Goal: Transaction & Acquisition: Purchase product/service

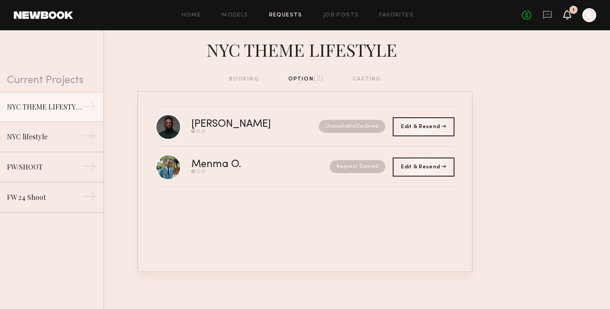
click at [569, 15] on icon at bounding box center [567, 14] width 7 height 6
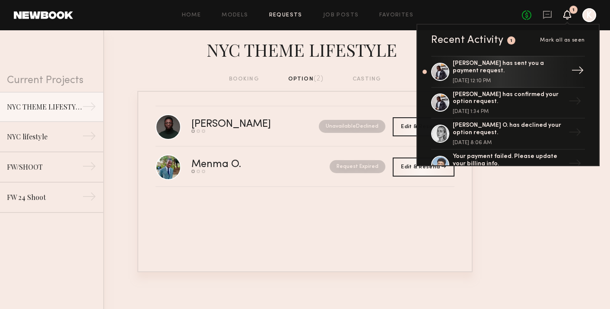
click at [533, 71] on div "[PERSON_NAME] has sent you a payment request. [DATE] 12:10 PM" at bounding box center [509, 71] width 112 height 23
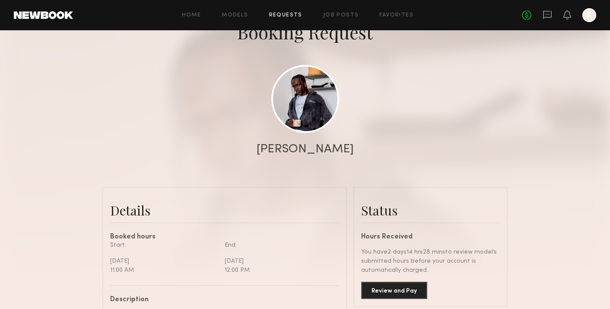
scroll to position [173, 0]
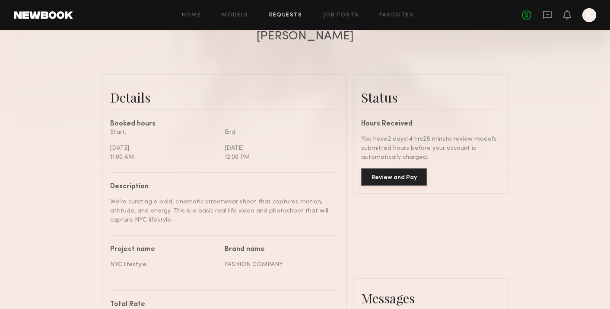
click at [391, 178] on button "Review and Pay" at bounding box center [394, 176] width 66 height 17
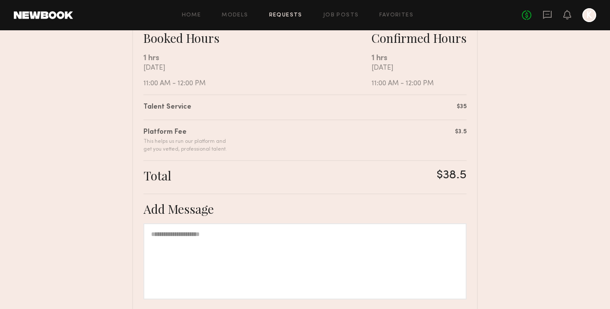
scroll to position [244, 0]
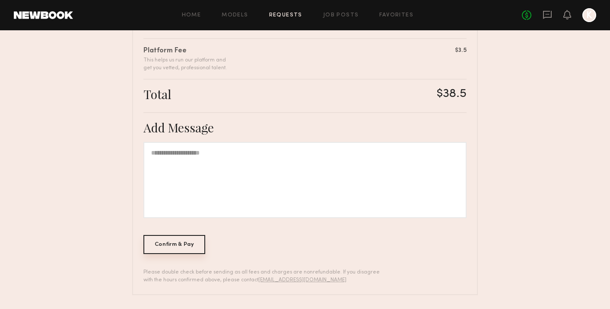
click at [188, 249] on div "Confirm & Pay" at bounding box center [175, 244] width 62 height 19
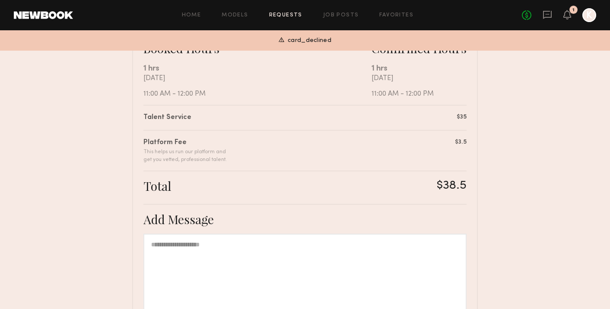
scroll to position [0, 0]
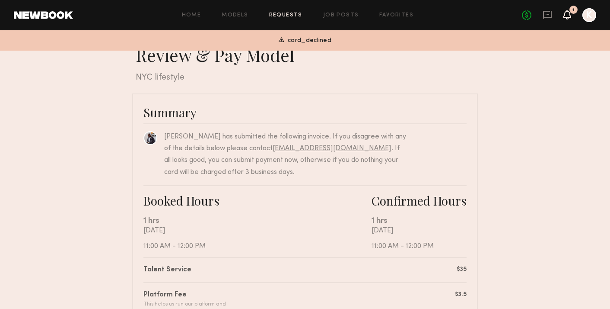
click at [567, 14] on icon at bounding box center [567, 14] width 7 height 6
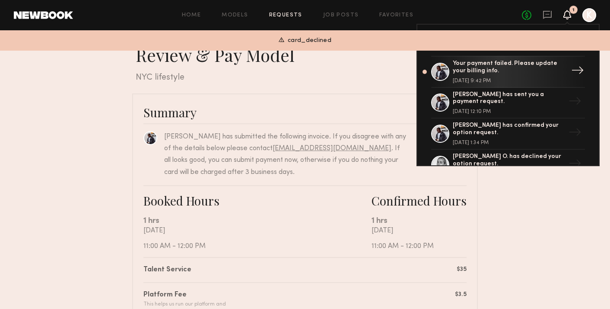
click at [519, 69] on div "Your payment failed. Please update your billing info." at bounding box center [509, 67] width 112 height 15
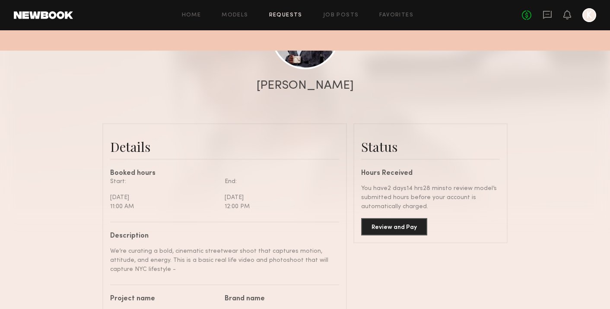
scroll to position [87, 0]
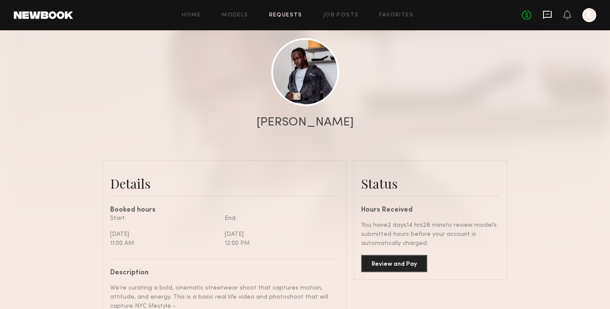
click at [546, 13] on icon at bounding box center [548, 15] width 10 height 10
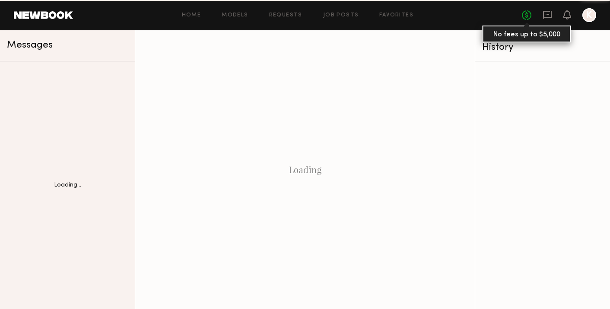
click at [524, 19] on link "No fees up to $5,000" at bounding box center [527, 15] width 10 height 10
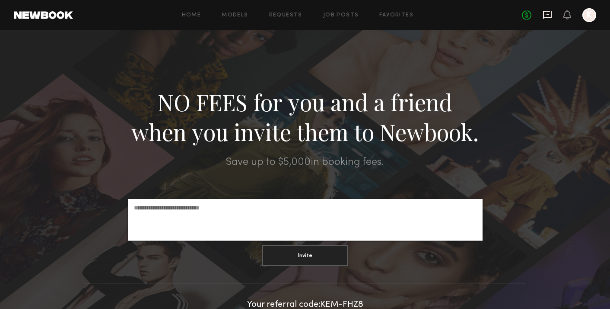
click at [552, 17] on icon at bounding box center [547, 15] width 9 height 8
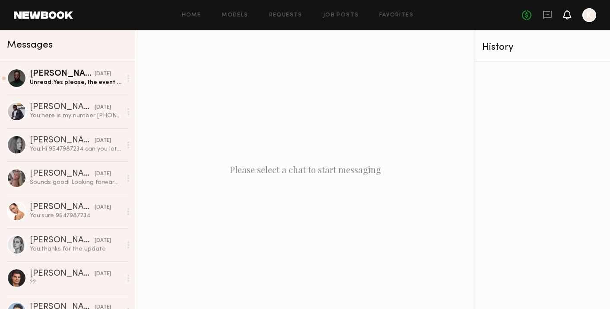
click at [568, 15] on icon at bounding box center [567, 14] width 7 height 6
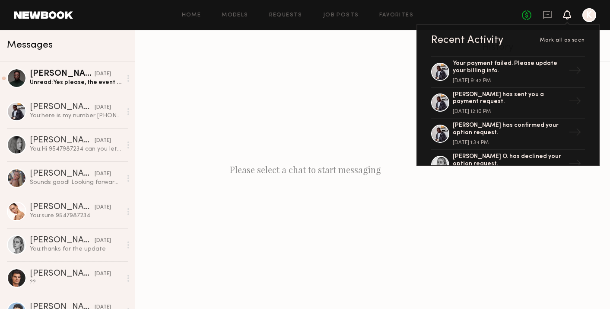
click at [593, 13] on div at bounding box center [590, 15] width 14 height 14
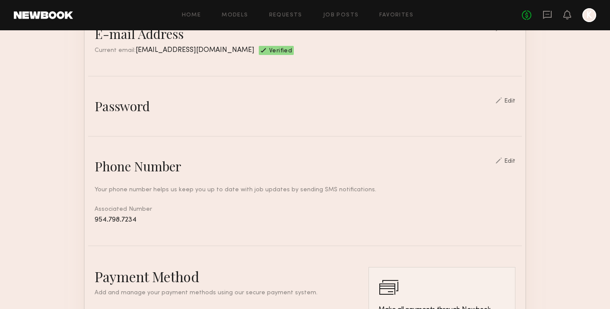
scroll to position [355, 0]
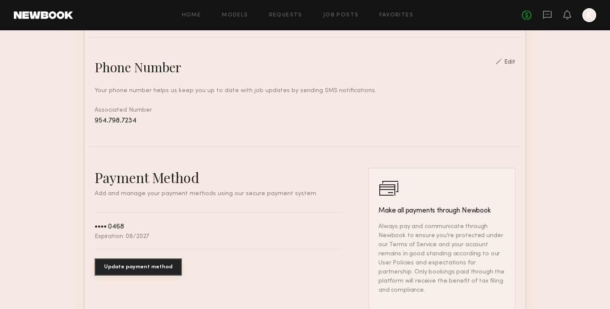
click at [158, 266] on button "Update payment method" at bounding box center [138, 266] width 87 height 17
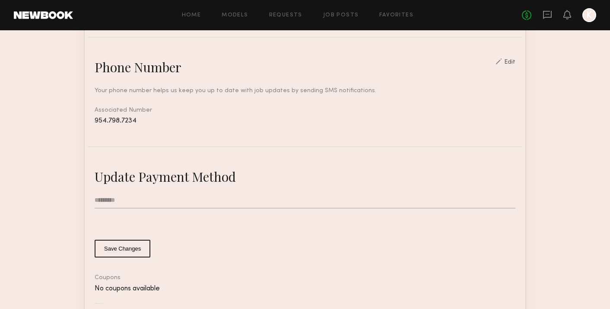
click at [125, 202] on input "text" at bounding box center [305, 200] width 421 height 16
type input "***"
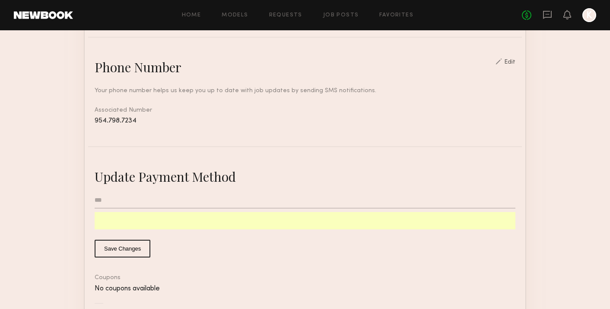
type input "*"
click at [127, 250] on button "Save Changes" at bounding box center [123, 248] width 56 height 18
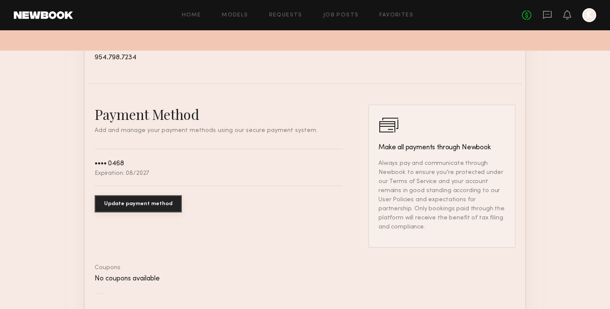
scroll to position [466, 0]
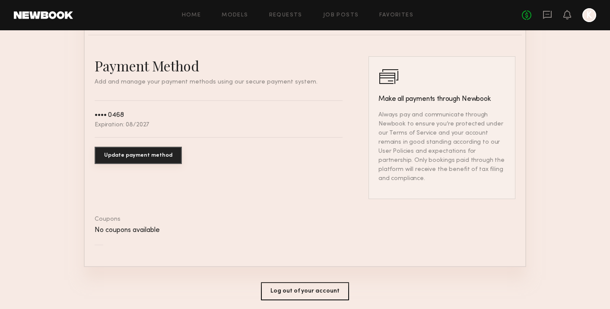
click at [150, 155] on button "Update payment method" at bounding box center [138, 155] width 87 height 17
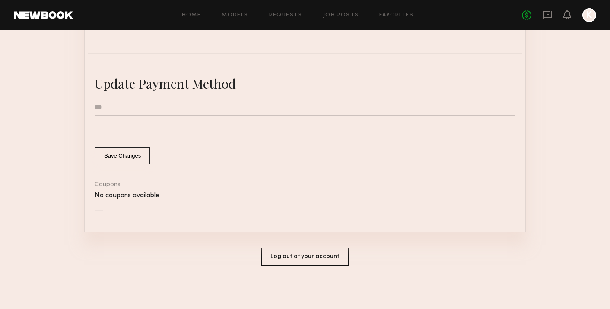
scroll to position [446, 0]
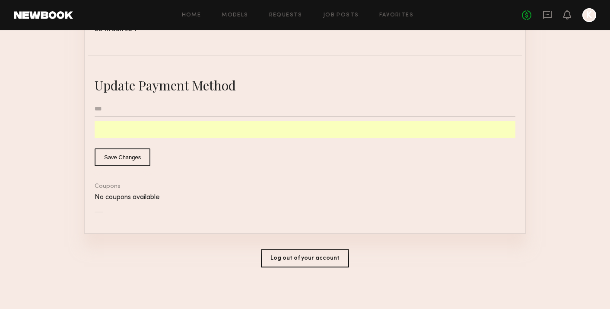
type input "*"
click at [133, 151] on button "Save Changes" at bounding box center [123, 157] width 56 height 18
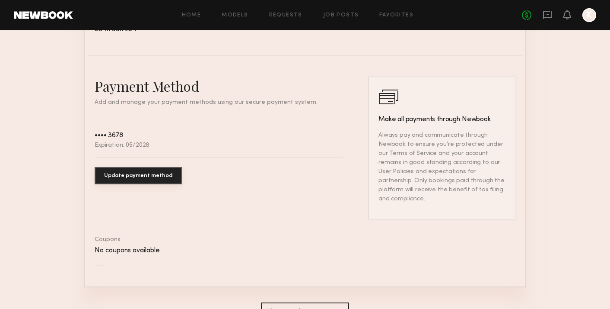
click at [589, 15] on div at bounding box center [590, 15] width 14 height 14
click at [591, 14] on div at bounding box center [590, 15] width 14 height 14
click at [566, 18] on icon at bounding box center [568, 15] width 8 height 10
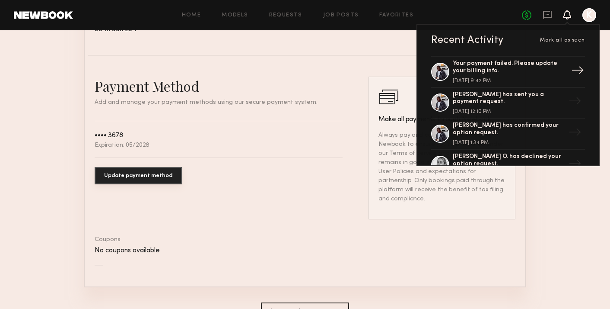
click at [559, 63] on div "Your payment failed. Please update your billing info." at bounding box center [509, 67] width 112 height 15
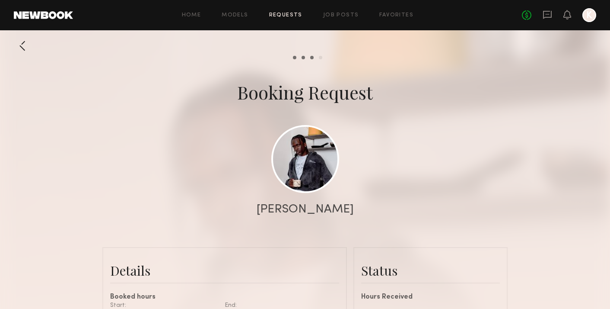
scroll to position [285, 0]
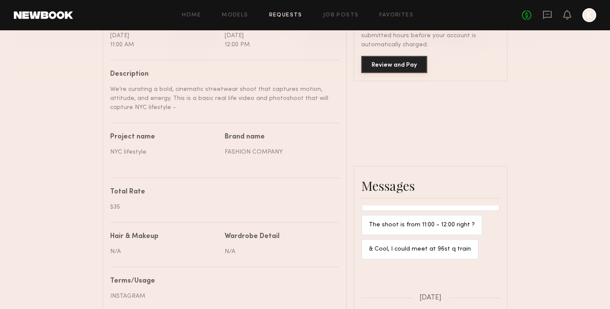
click at [409, 72] on button "Review and Pay" at bounding box center [394, 64] width 66 height 17
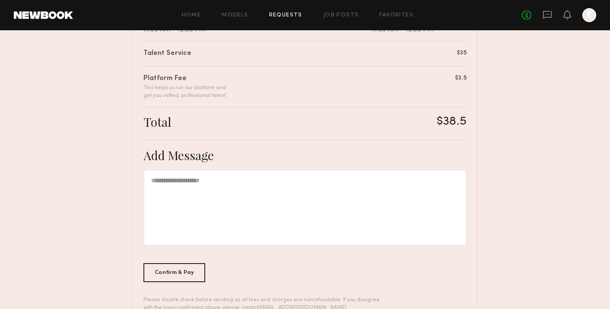
scroll to position [244, 0]
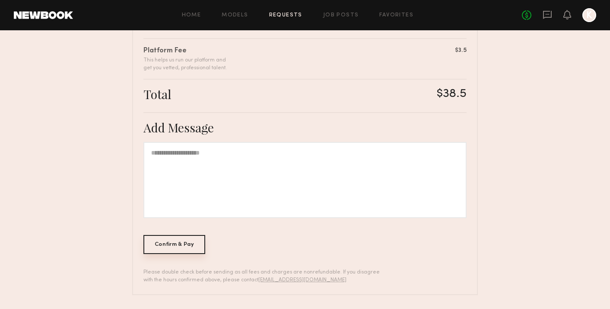
click at [196, 248] on div "Confirm & Pay" at bounding box center [175, 244] width 62 height 19
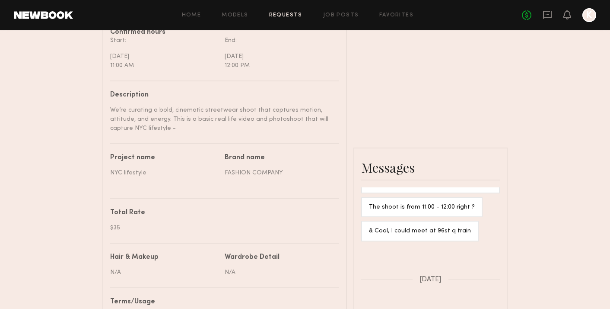
scroll to position [416, 0]
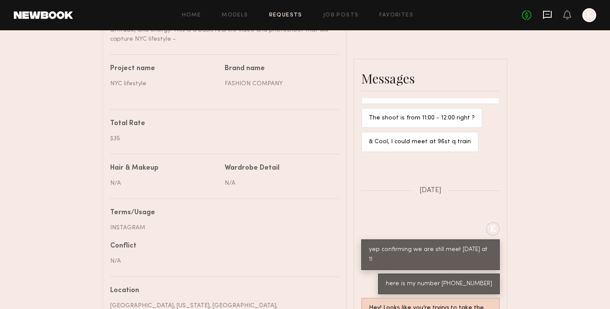
click at [546, 16] on icon at bounding box center [548, 15] width 10 height 10
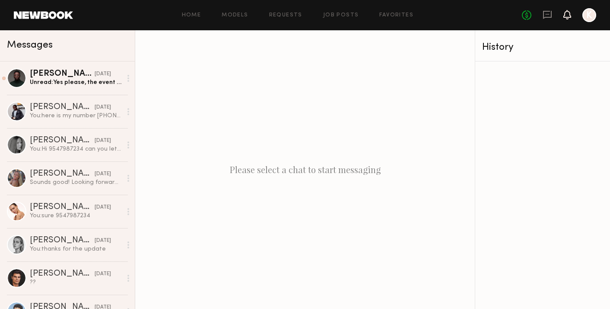
click at [567, 17] on icon at bounding box center [567, 14] width 7 height 6
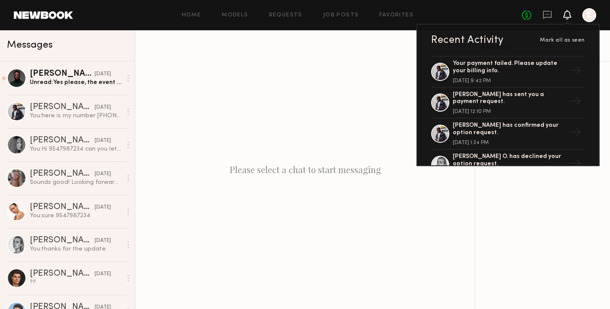
click at [589, 22] on div at bounding box center [590, 15] width 14 height 14
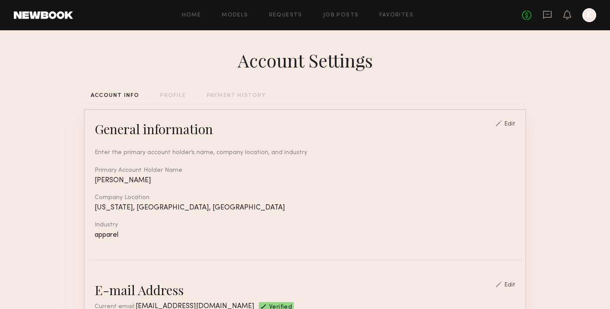
click at [552, 19] on link at bounding box center [548, 15] width 10 height 11
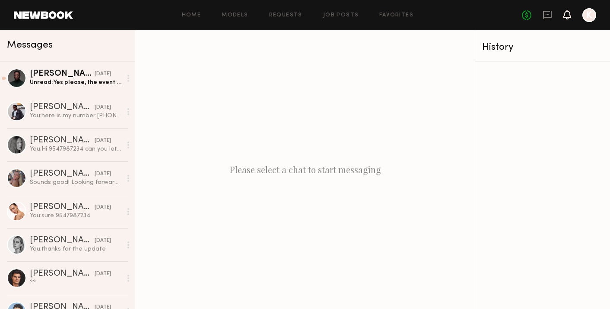
click at [568, 18] on icon at bounding box center [567, 18] width 3 height 1
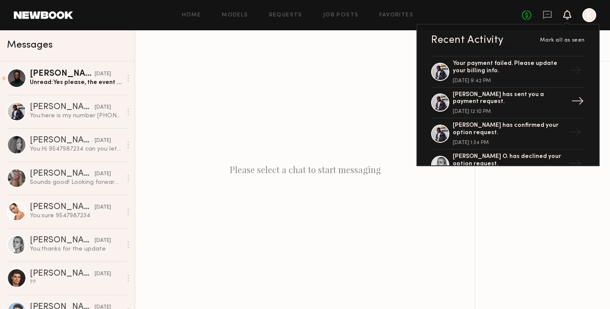
click at [506, 102] on div "[PERSON_NAME] has sent you a payment request. [DATE] 12:10 PM" at bounding box center [509, 102] width 112 height 23
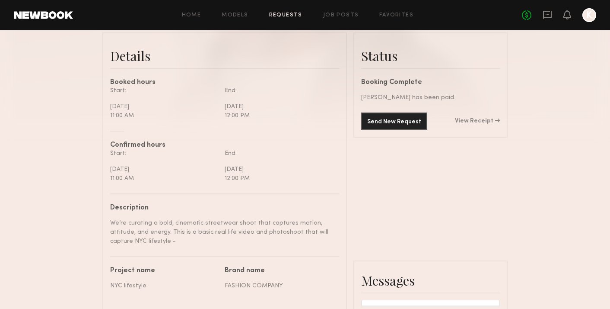
scroll to position [206, 0]
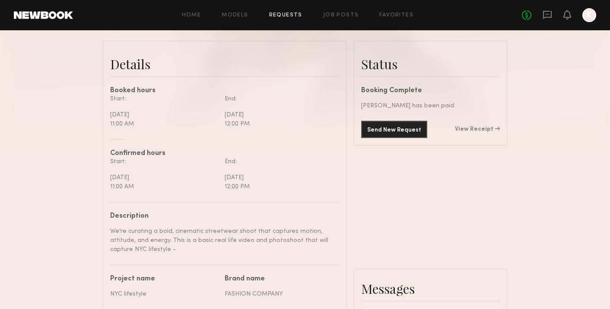
click at [470, 123] on div "Send New Request View Receipt" at bounding box center [430, 129] width 139 height 17
